Goal: Information Seeking & Learning: Learn about a topic

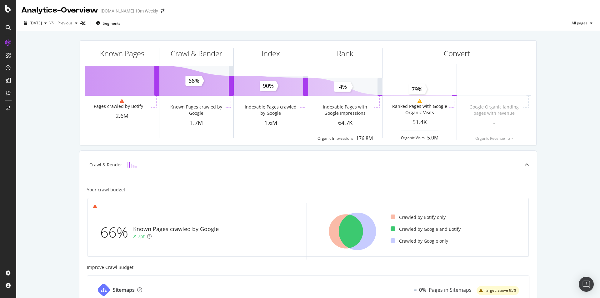
click at [7, 27] on icon at bounding box center [8, 27] width 5 height 5
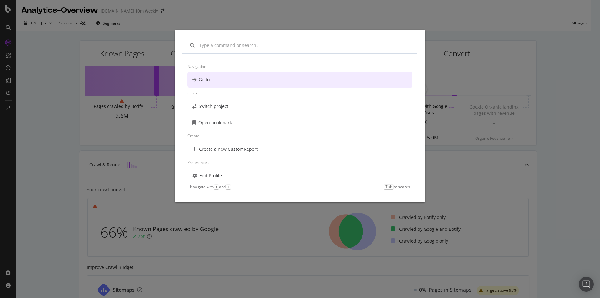
click at [38, 47] on div "Navigation Go to... Other Switch project Open bookmark Create Create a new Cust…" at bounding box center [300, 149] width 600 height 298
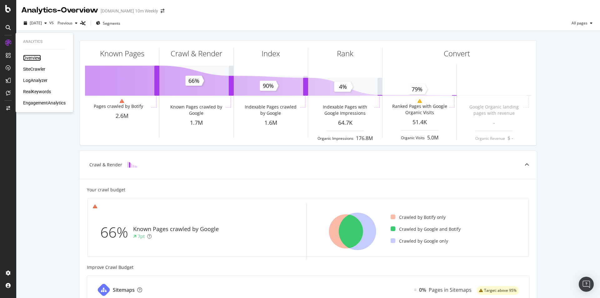
click at [33, 58] on div "Overview" at bounding box center [32, 58] width 18 height 6
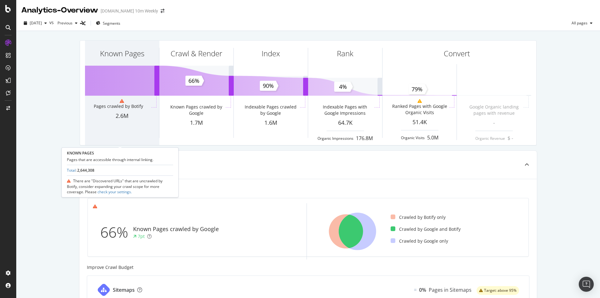
click at [138, 68] on div "Known Pages" at bounding box center [122, 65] width 74 height 48
click at [141, 65] on div "Known Pages" at bounding box center [122, 65] width 74 height 48
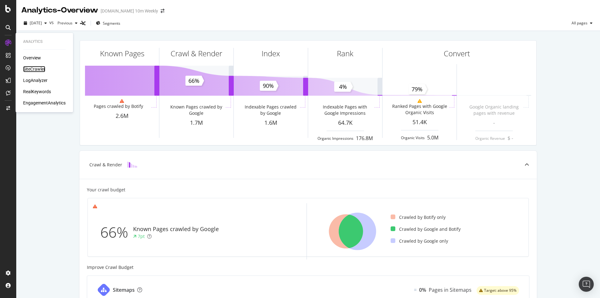
click at [37, 68] on div "SiteCrawler" at bounding box center [34, 69] width 22 height 6
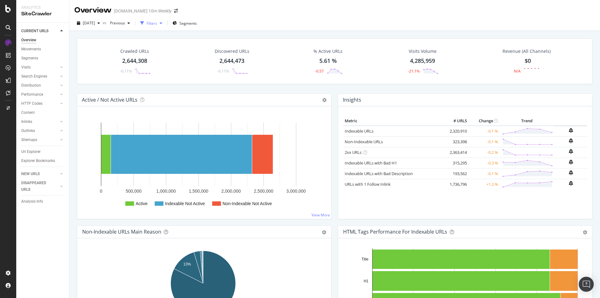
click at [162, 23] on icon "button" at bounding box center [161, 23] width 2 height 4
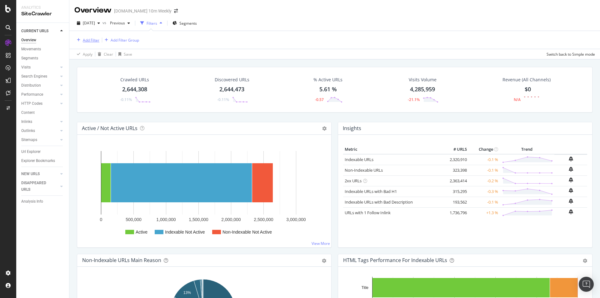
click at [96, 40] on div "Add Filter" at bounding box center [91, 39] width 17 height 5
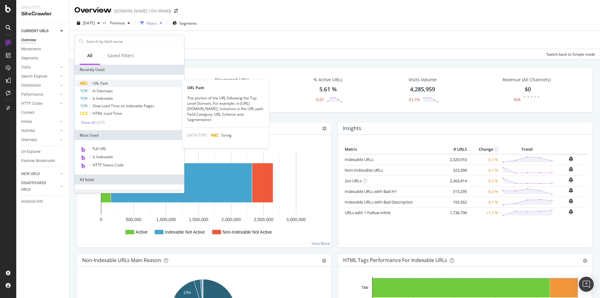
click at [111, 84] on div "URL Path" at bounding box center [129, 83] width 107 height 7
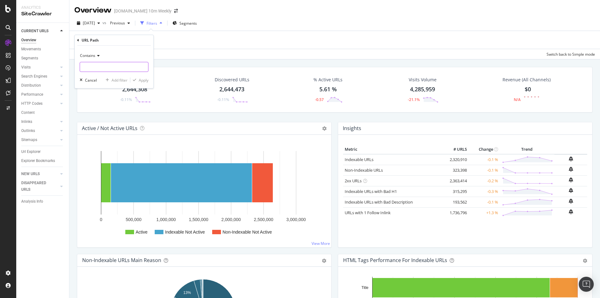
click at [104, 67] on input "text" at bounding box center [114, 67] width 68 height 10
paste input "https://www.thetimes.com/travel/sitemap_index.xml"
drag, startPoint x: 102, startPoint y: 67, endPoint x: 43, endPoint y: 65, distance: 58.7
click at [43, 65] on body "Analytics SiteCrawler CURRENT URLS Overview Movements Segments Visits Analysis …" at bounding box center [300, 149] width 600 height 298
click at [112, 66] on input "https://www.thetimes.com/travel/sitemap_index.xml" at bounding box center [109, 67] width 59 height 10
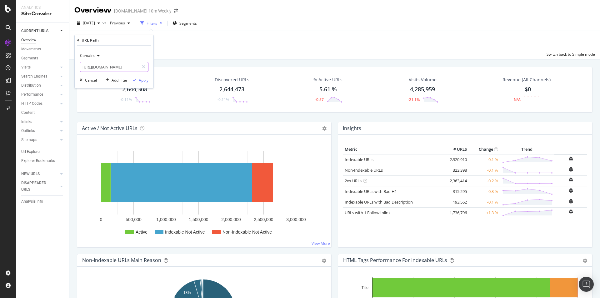
type input "https://www.thetimes.com/travel/sitemap_index.xml"
click at [139, 80] on div "Apply" at bounding box center [144, 79] width 10 height 5
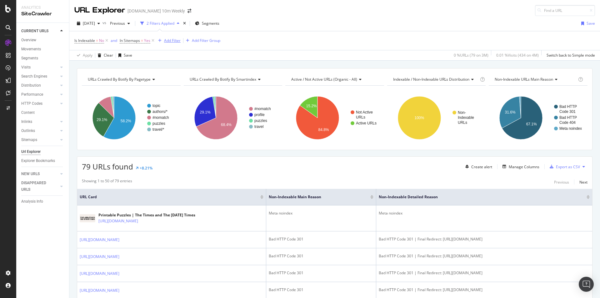
click at [179, 40] on div "Add Filter" at bounding box center [172, 40] width 17 height 5
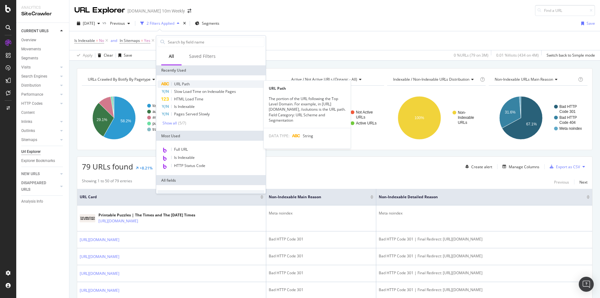
click at [187, 82] on span "URL Path" at bounding box center [182, 83] width 16 height 5
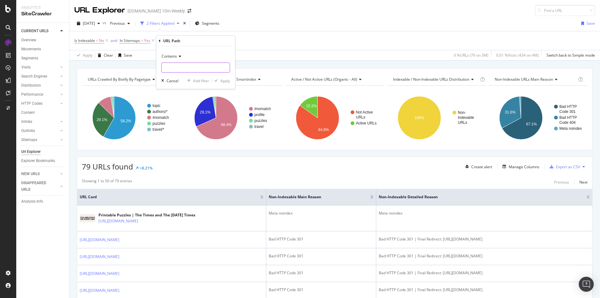
click at [177, 64] on input "text" at bounding box center [195, 67] width 68 height 10
type input "/topic/"
click at [220, 81] on div "Apply" at bounding box center [225, 80] width 10 height 5
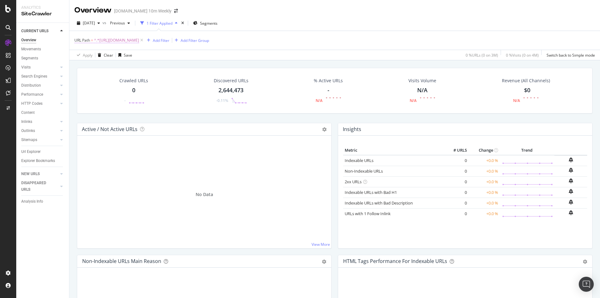
click at [139, 40] on span "^.*[URL][DOMAIN_NAME]" at bounding box center [116, 40] width 45 height 9
click at [126, 68] on input "[URL][DOMAIN_NAME]" at bounding box center [109, 66] width 59 height 10
click at [120, 66] on input "[URL][DOMAIN_NAME]" at bounding box center [109, 66] width 59 height 10
drag, startPoint x: 120, startPoint y: 65, endPoint x: 160, endPoint y: 67, distance: 39.7
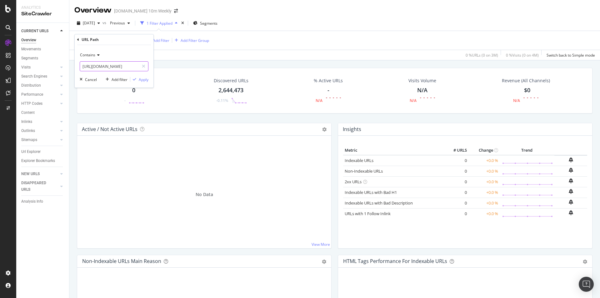
click at [160, 67] on body "Analytics SiteCrawler CURRENT URLS Overview Movements Segments Visits Analysis …" at bounding box center [300, 149] width 600 height 298
click at [110, 66] on input "[URL][DOMAIN_NAME]" at bounding box center [109, 66] width 59 height 10
drag, startPoint x: 137, startPoint y: 67, endPoint x: 0, endPoint y: 66, distance: 136.8
click at [0, 66] on body "Analytics SiteCrawler CURRENT URLS Overview Movements Segments Visits Analysis …" at bounding box center [300, 149] width 600 height 298
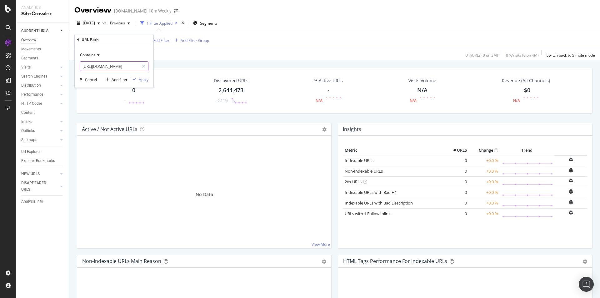
paste input "destinations/[GEOGRAPHIC_DATA]-travel/[GEOGRAPHIC_DATA]"
paste input "/"
type input "https://www.thetimes.com/travel/destinations/europe/"
click at [145, 81] on div "Apply" at bounding box center [144, 79] width 10 height 5
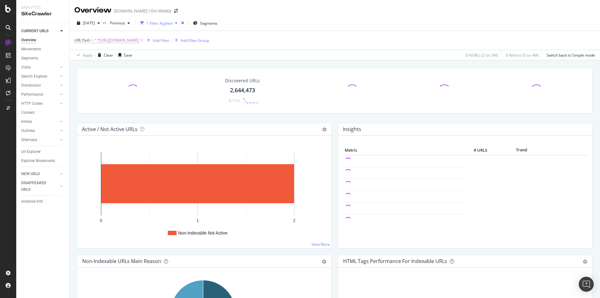
click at [139, 40] on span "^.*https://www.thetimes.com/travel/destinations/europe/.*$" at bounding box center [116, 40] width 45 height 9
click at [139, 41] on span "^.*https://www.thetimes.com/travel/destinations/europe/.*$" at bounding box center [116, 40] width 45 height 9
click at [209, 62] on div "Discovered URLs 2,644,473 -0.11% Active / Not Active URLs Chart (by Value) Char…" at bounding box center [334, 209] width 530 height 298
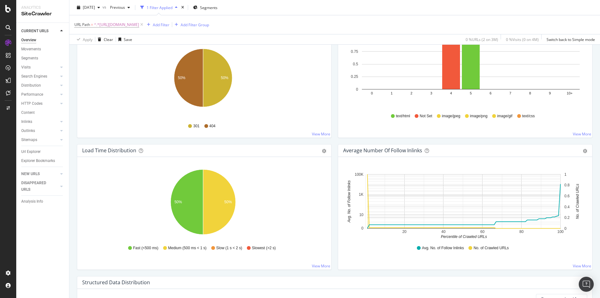
scroll to position [375, 0]
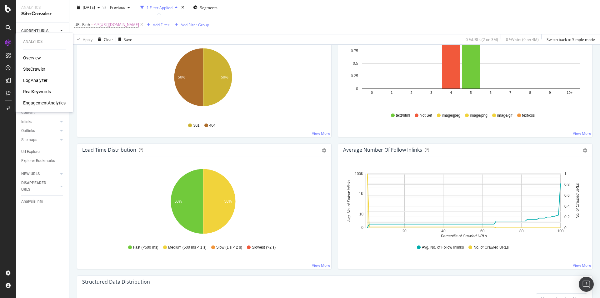
click at [34, 80] on div "LogAnalyzer" at bounding box center [35, 80] width 24 height 6
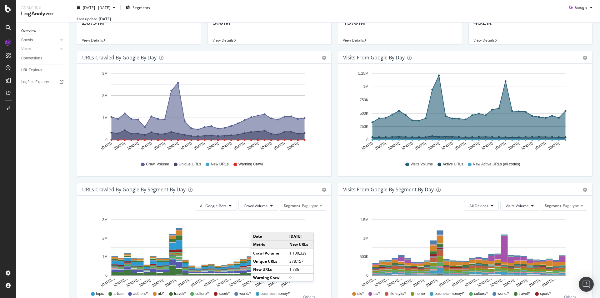
scroll to position [125, 0]
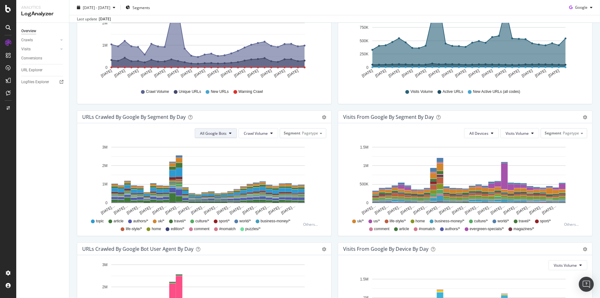
click at [220, 134] on span "All Google Bots" at bounding box center [213, 133] width 27 height 5
click at [257, 134] on span "Crawl Volume" at bounding box center [256, 133] width 24 height 5
click at [308, 134] on span "Pagetype" at bounding box center [310, 132] width 16 height 5
click at [318, 193] on icon "Aug 23… Aug 25… Aug 27… Aug 29… Aug 31… Sep 02… Sep 04… Sep 06… Sep 08… Sep 10……" at bounding box center [203, 179] width 242 height 72
click at [179, 220] on span "travel/*" at bounding box center [180, 220] width 12 height 5
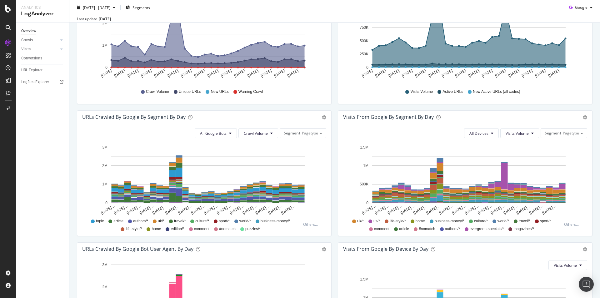
click at [179, 220] on span "travel/*" at bounding box center [180, 220] width 12 height 5
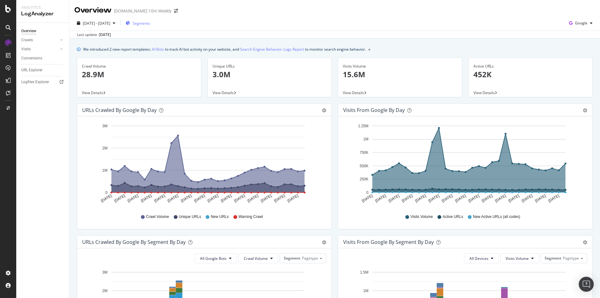
click at [150, 24] on span "Segments" at bounding box center [140, 23] width 17 height 5
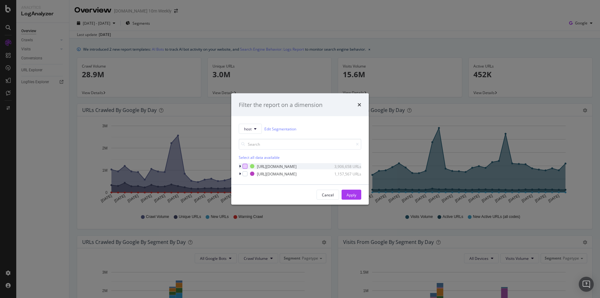
click at [244, 165] on div "modal" at bounding box center [244, 166] width 5 height 5
click at [241, 165] on div "modal" at bounding box center [241, 166] width 4 height 6
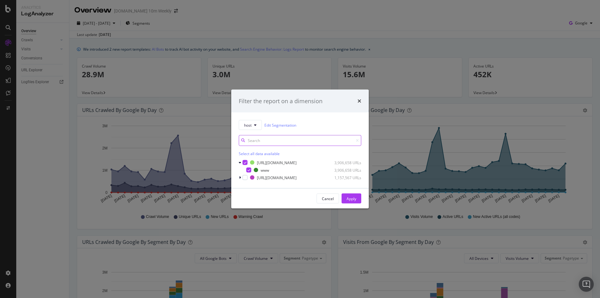
click at [279, 139] on input "modal" at bounding box center [300, 140] width 122 height 11
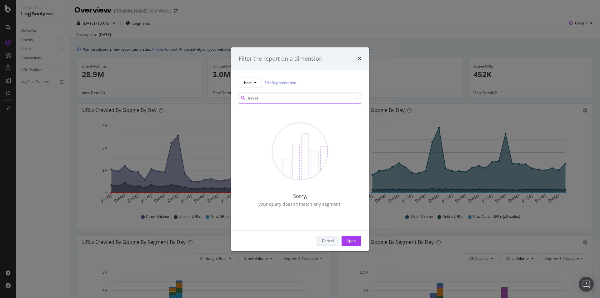
type input "travel"
click at [332, 238] on div "Cancel" at bounding box center [328, 240] width 12 height 5
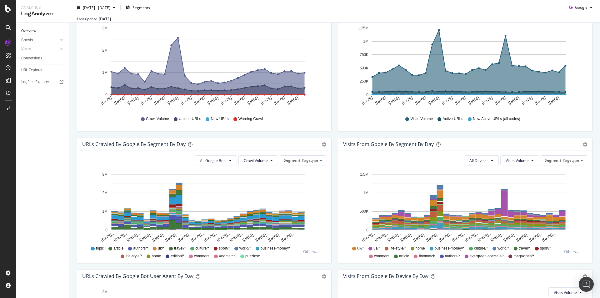
scroll to position [98, 0]
click at [322, 148] on div "URLs Crawled by Google By Segment By Day Timeline (by Value) Table" at bounding box center [204, 143] width 254 height 12
click at [322, 146] on icon "gear" at bounding box center [324, 144] width 4 height 4
click at [310, 168] on span "Table" at bounding box center [306, 167] width 50 height 8
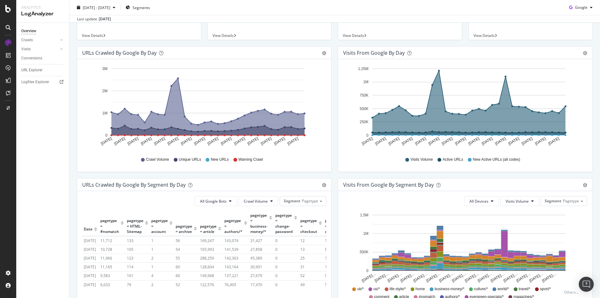
scroll to position [36, 0]
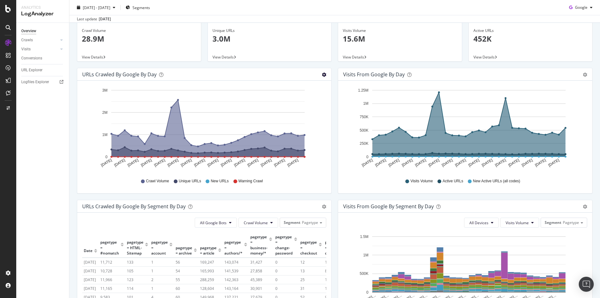
click at [322, 77] on icon "gear" at bounding box center [324, 74] width 4 height 4
click at [308, 96] on span "Table" at bounding box center [306, 98] width 50 height 8
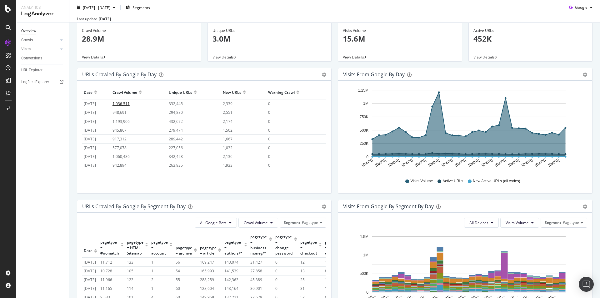
click at [130, 102] on span "1,036,511" at bounding box center [120, 103] width 17 height 5
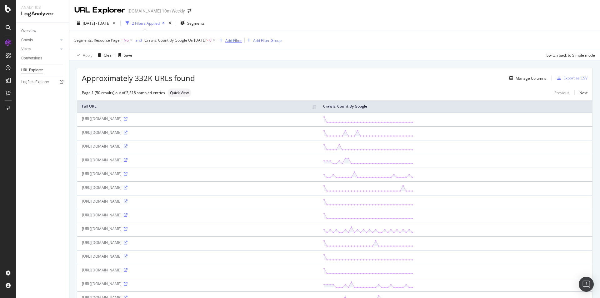
click at [242, 40] on div "Add Filter" at bounding box center [233, 40] width 17 height 5
type input "/travel"
click at [328, 42] on icon at bounding box center [328, 41] width 3 height 4
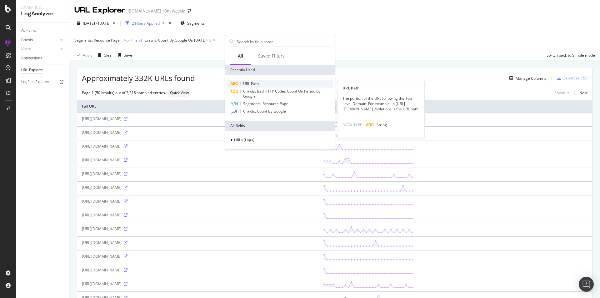
click at [254, 83] on span "URL Path" at bounding box center [251, 83] width 16 height 5
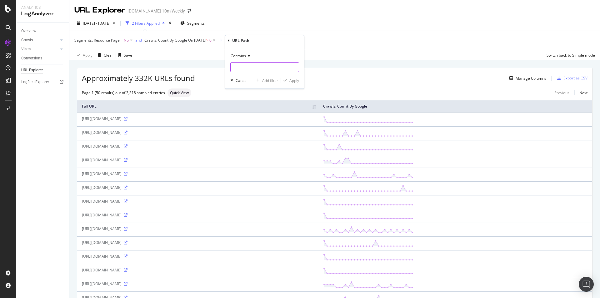
click at [257, 67] on input "text" at bounding box center [264, 67] width 68 height 10
type input "/travel/"
click at [298, 79] on div "Apply" at bounding box center [294, 80] width 10 height 5
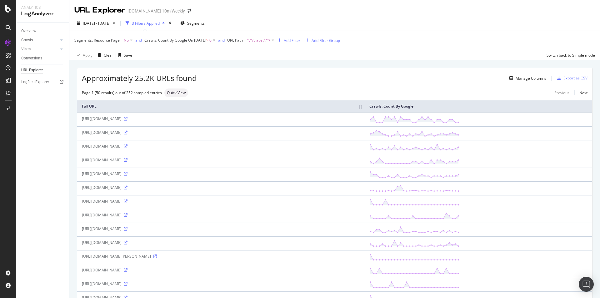
click at [133, 110] on th "Full URL" at bounding box center [220, 106] width 287 height 12
click at [265, 41] on span "^.*/travel/.*$" at bounding box center [258, 40] width 23 height 9
click at [299, 41] on div "Add Filter" at bounding box center [292, 40] width 17 height 5
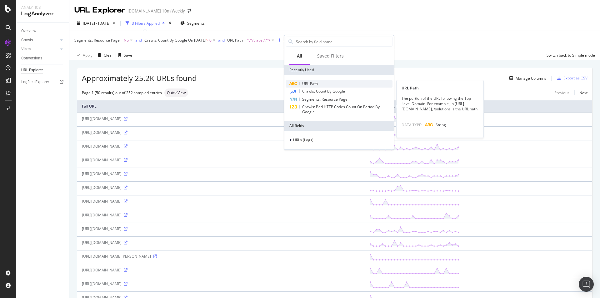
click at [312, 82] on span "URL Path" at bounding box center [310, 83] width 16 height 5
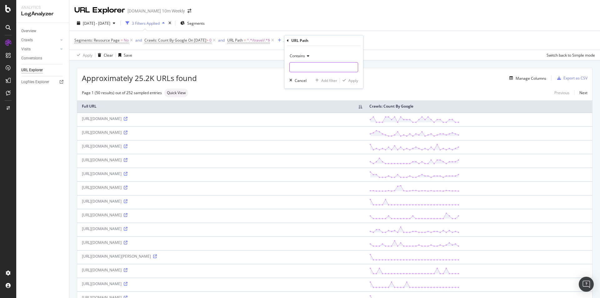
click at [308, 65] on input "text" at bounding box center [323, 67] width 68 height 10
type input "/europe/"
click at [353, 78] on div "Apply" at bounding box center [353, 80] width 10 height 5
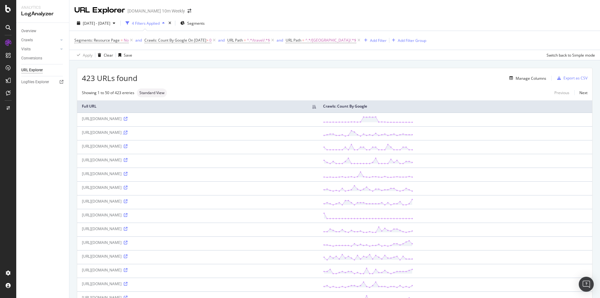
click at [127, 131] on icon at bounding box center [126, 133] width 4 height 4
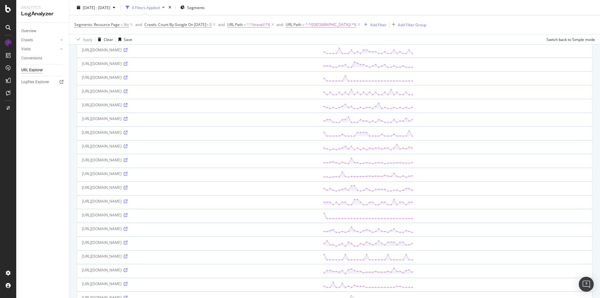
scroll to position [536, 0]
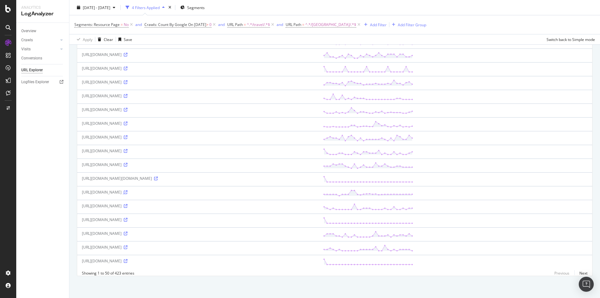
click at [127, 190] on icon at bounding box center [126, 192] width 4 height 4
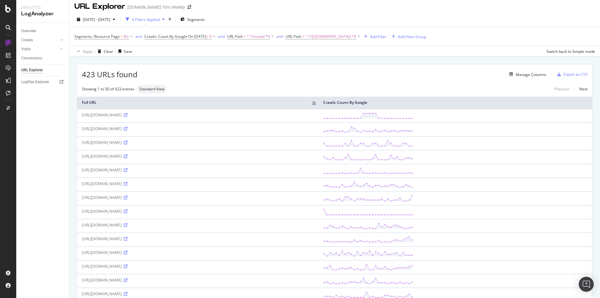
scroll to position [0, 0]
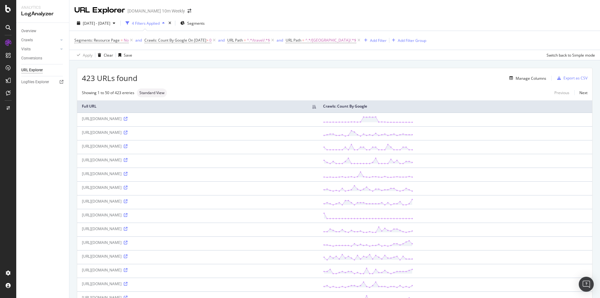
click at [318, 108] on th "Full URL" at bounding box center [197, 106] width 241 height 12
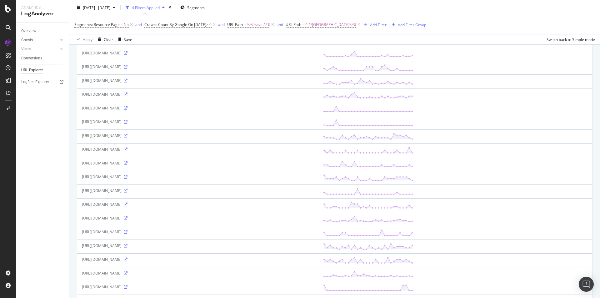
scroll to position [263, 0]
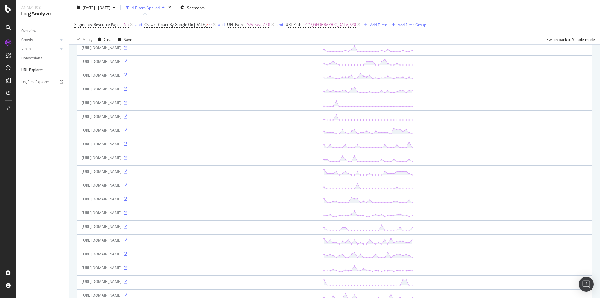
click at [127, 143] on icon at bounding box center [126, 144] width 4 height 4
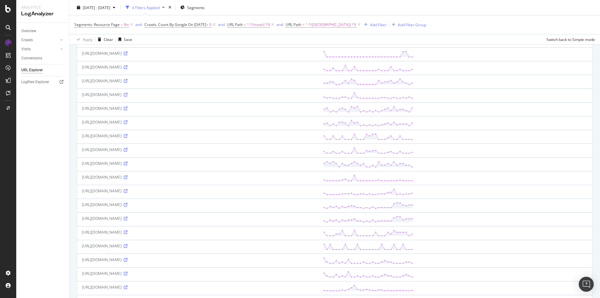
scroll to position [536, 0]
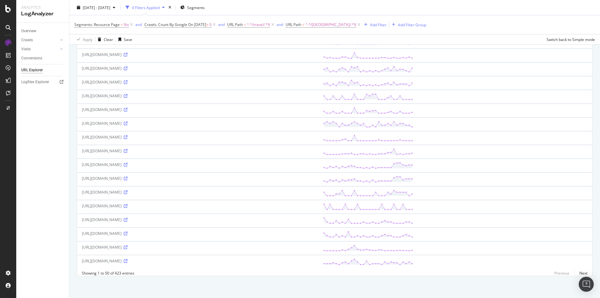
click at [127, 245] on icon at bounding box center [126, 247] width 4 height 4
